Goal: Find specific fact: Find specific fact

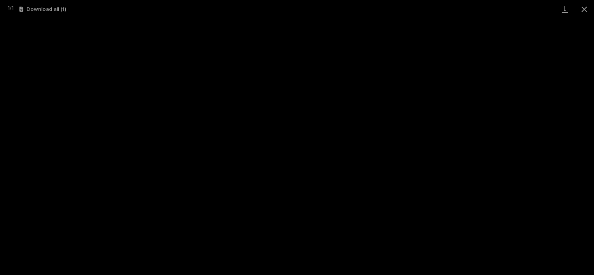
scroll to position [911, 0]
click at [585, 8] on button "Close gallery" at bounding box center [583, 9] width 19 height 18
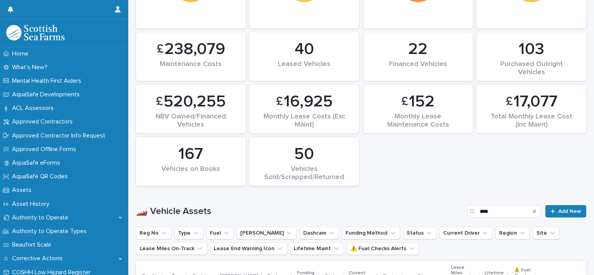
scroll to position [271, 0]
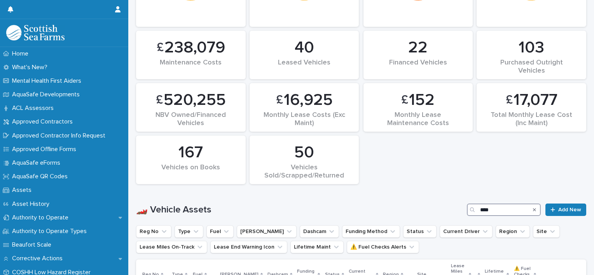
drag, startPoint x: 494, startPoint y: 209, endPoint x: 429, endPoint y: 212, distance: 64.6
click at [433, 213] on div "🏎️ Vehicle Assets **** Add New" at bounding box center [361, 210] width 450 height 12
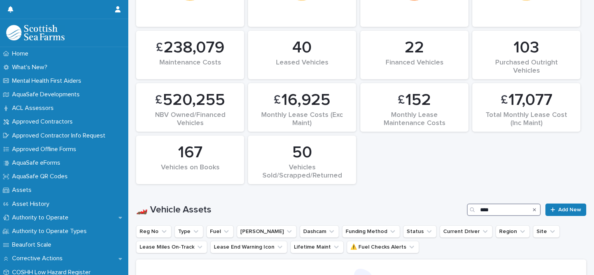
scroll to position [280, 0]
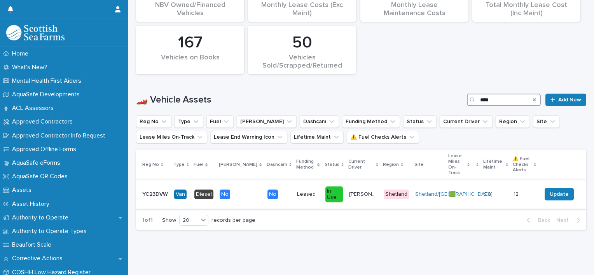
type input "****"
click at [156, 190] on p "YC23DVW" at bounding box center [155, 194] width 27 height 8
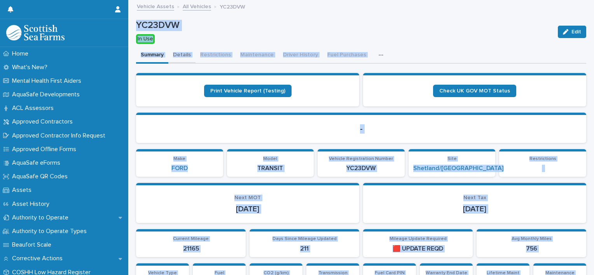
click at [186, 56] on button "Details" at bounding box center [181, 55] width 27 height 16
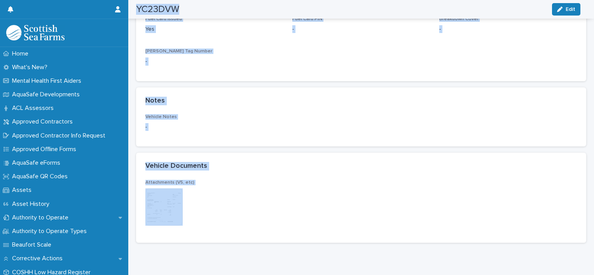
scroll to position [903, 0]
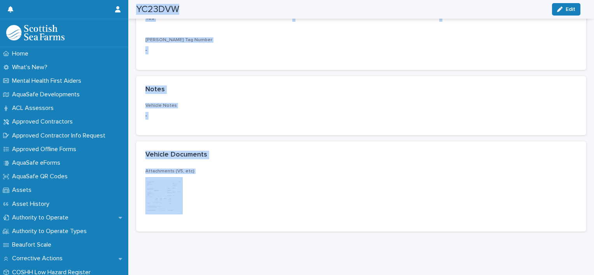
click at [152, 188] on img at bounding box center [163, 195] width 37 height 37
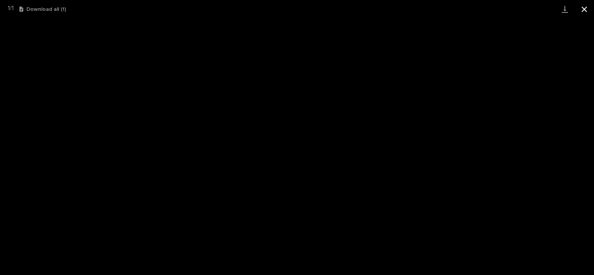
click at [583, 8] on button "Close gallery" at bounding box center [583, 9] width 19 height 18
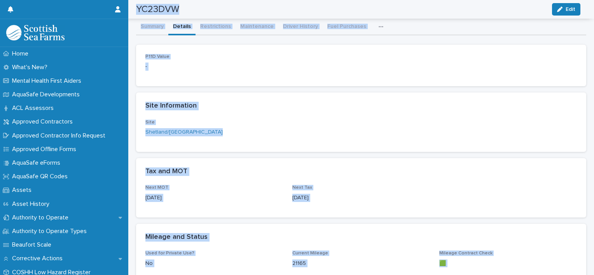
scroll to position [0, 0]
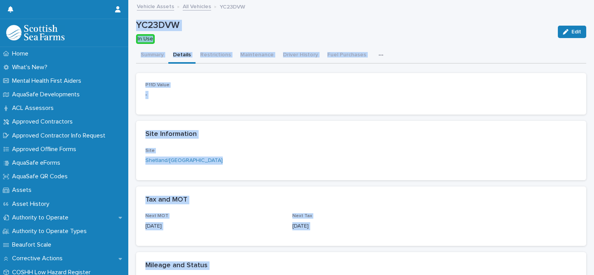
click at [191, 5] on link "All Vehicles" at bounding box center [197, 6] width 28 height 9
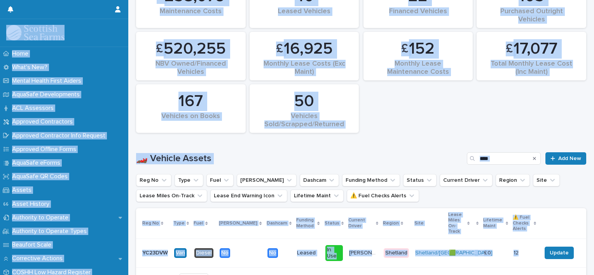
scroll to position [323, 0]
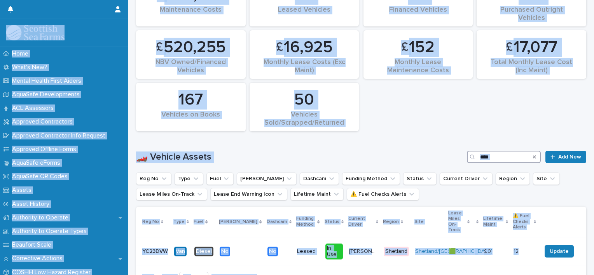
click at [497, 154] on input "****" at bounding box center [504, 157] width 74 height 12
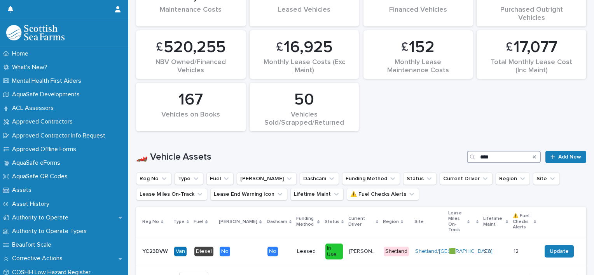
click at [500, 156] on input "****" at bounding box center [504, 157] width 74 height 12
type input "*"
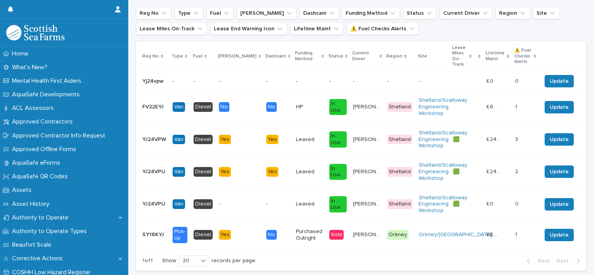
scroll to position [490, 0]
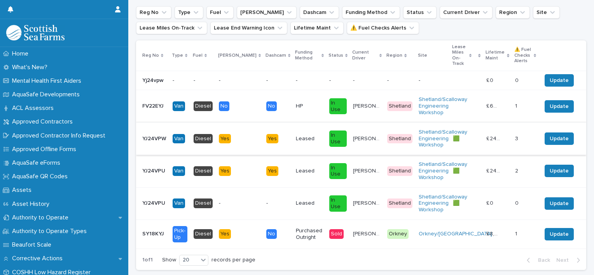
type input "**"
click at [153, 134] on p "YJ24VPW" at bounding box center [155, 138] width 26 height 8
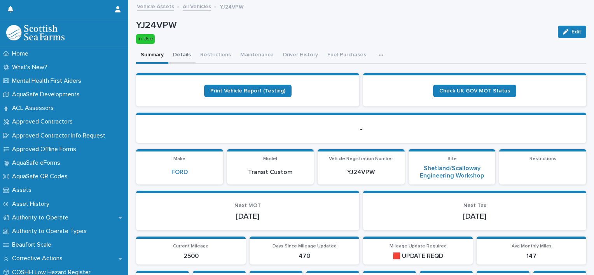
click at [182, 51] on button "Details" at bounding box center [181, 55] width 27 height 16
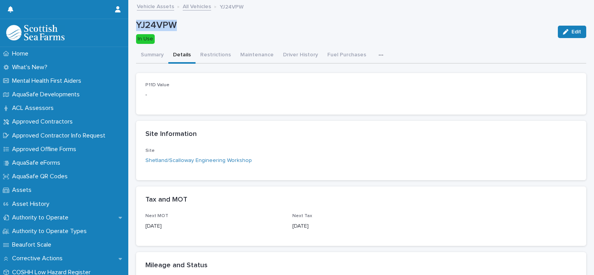
drag, startPoint x: 136, startPoint y: 23, endPoint x: 175, endPoint y: 30, distance: 39.4
click at [175, 30] on p "YJ24VPW" at bounding box center [344, 25] width 416 height 11
drag, startPoint x: 175, startPoint y: 30, endPoint x: 171, endPoint y: 26, distance: 5.2
copy p "YJ24VPW"
